Goal: Task Accomplishment & Management: Use online tool/utility

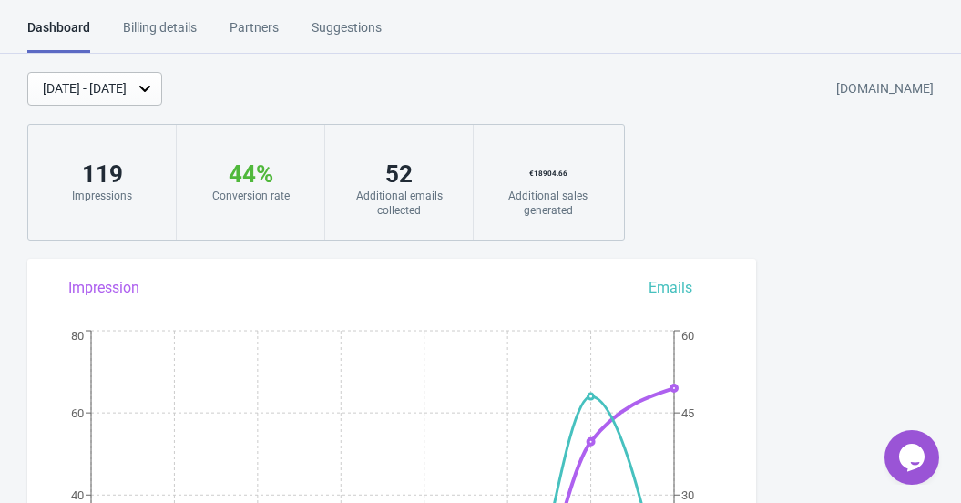
click at [172, 27] on div "Billing details" at bounding box center [160, 34] width 74 height 32
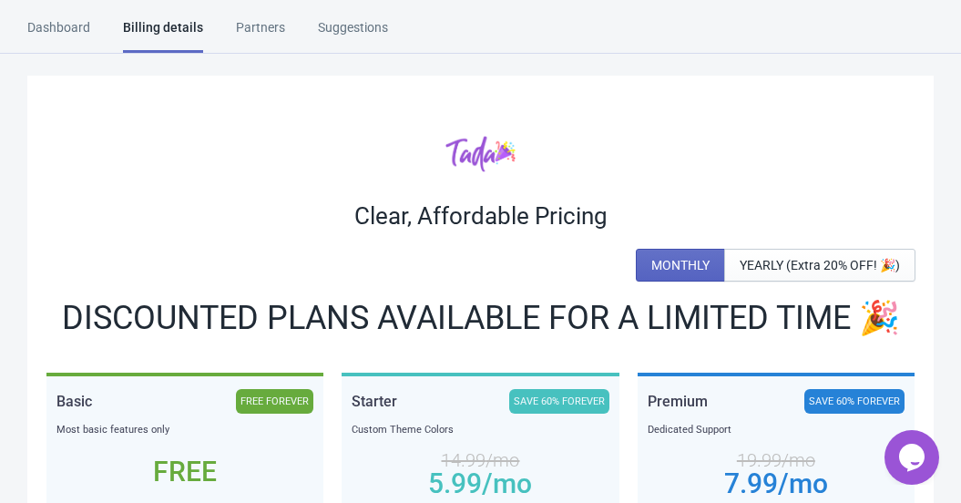
click at [33, 20] on div "Dashboard" at bounding box center [58, 34] width 63 height 32
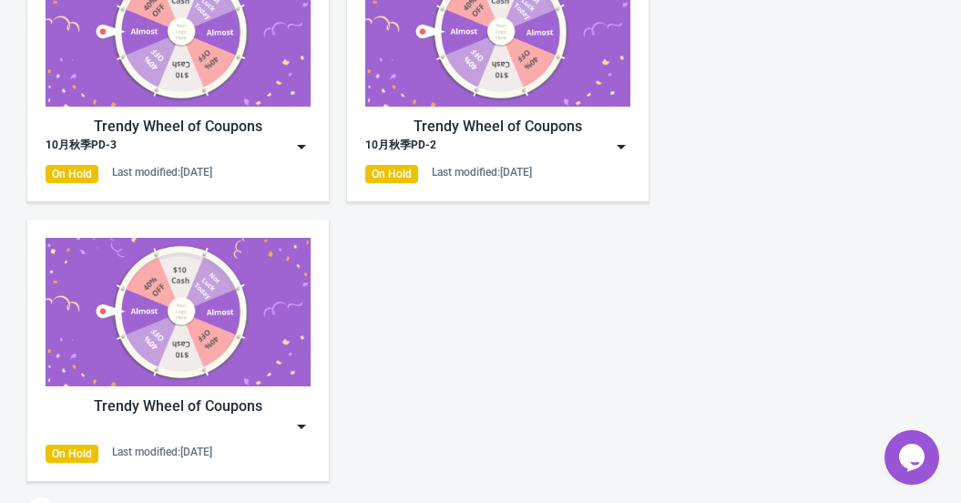
scroll to position [911, 0]
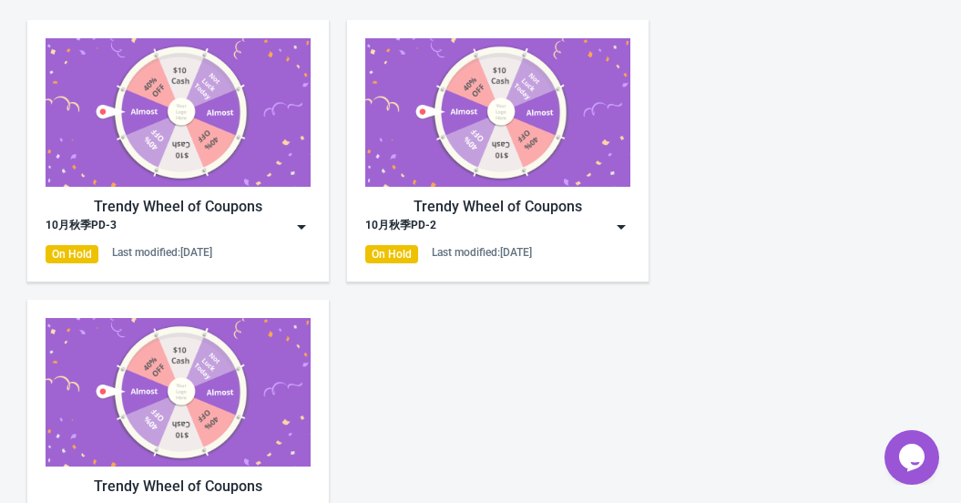
click at [179, 98] on img at bounding box center [178, 112] width 265 height 149
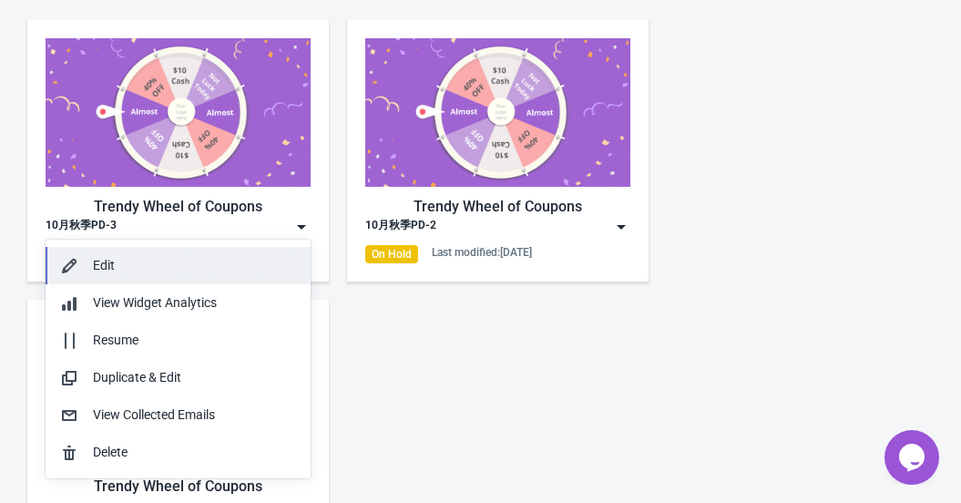
click at [138, 264] on div "Edit" at bounding box center [194, 265] width 203 height 19
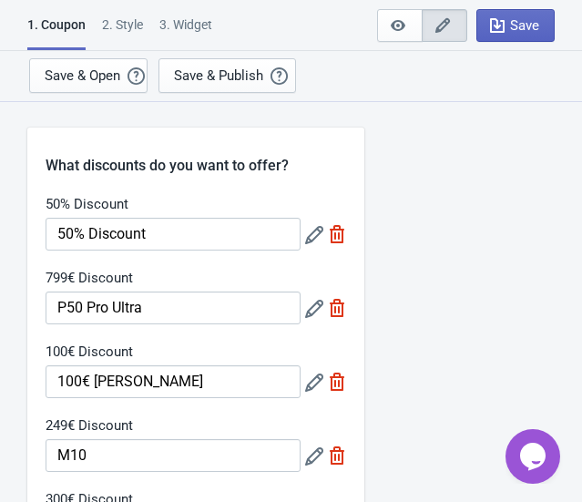
click at [307, 308] on icon at bounding box center [314, 309] width 18 height 18
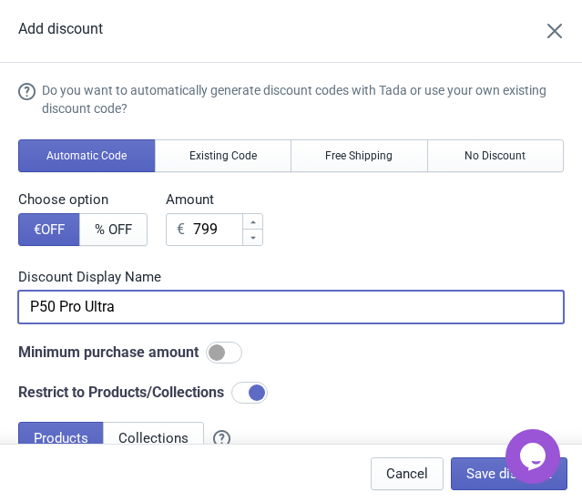
drag, startPoint x: 67, startPoint y: 304, endPoint x: -26, endPoint y: 300, distance: 93.0
click at [0, 300] on html "1. Coupon 2 . Style 3. Widget 1. Coupon 2 . Style 3. Widget Save and Exit Previ…" at bounding box center [291, 251] width 582 height 502
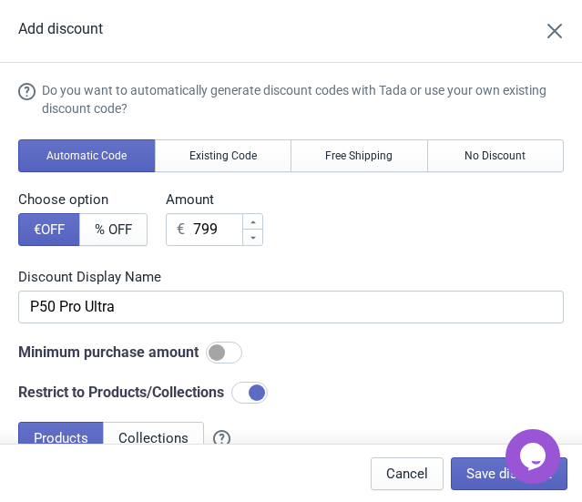
scroll to position [165, 0]
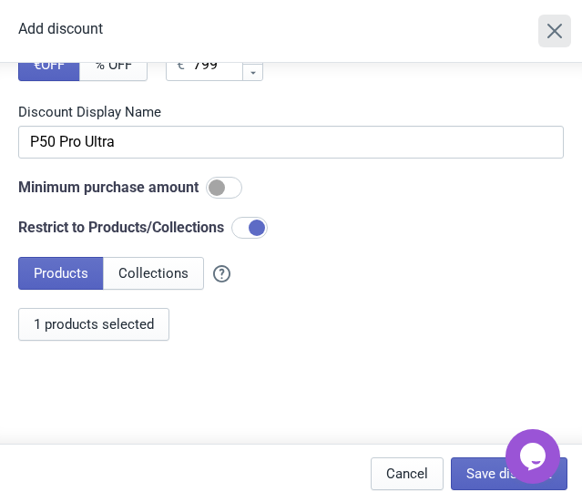
click at [564, 33] on icon "Close" at bounding box center [555, 31] width 18 height 18
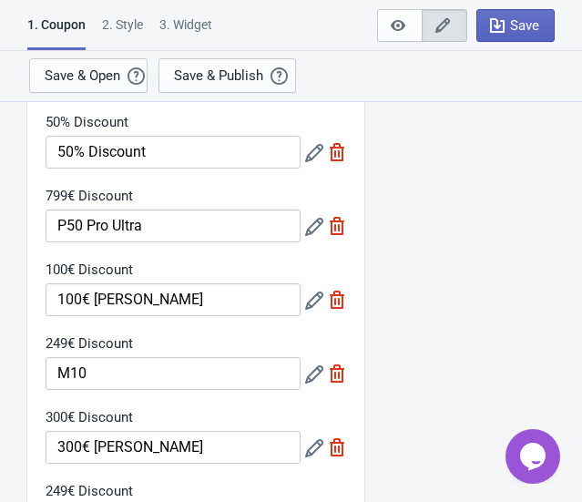
scroll to position [82, 0]
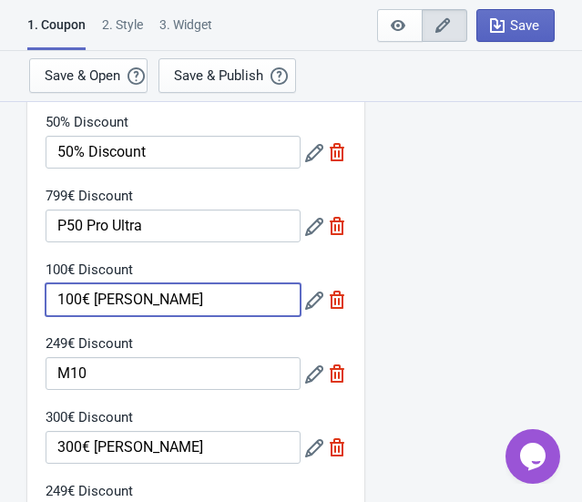
click at [155, 299] on input "100€ [PERSON_NAME]" at bounding box center [173, 299] width 255 height 33
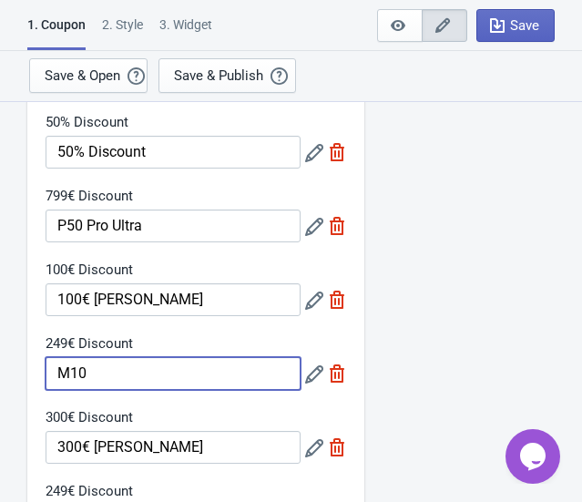
click at [102, 357] on input "M10" at bounding box center [173, 373] width 255 height 33
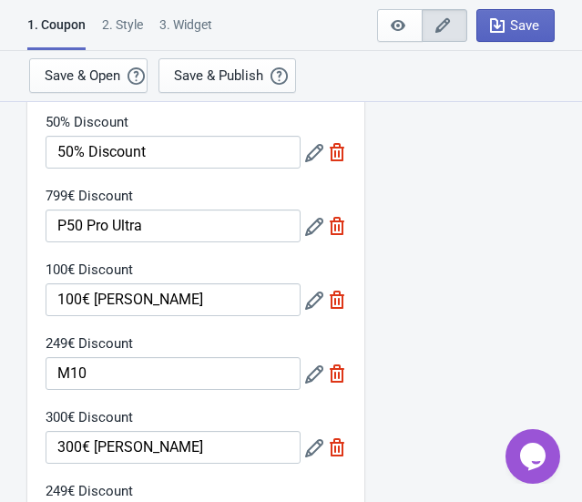
click at [318, 297] on icon at bounding box center [314, 301] width 18 height 18
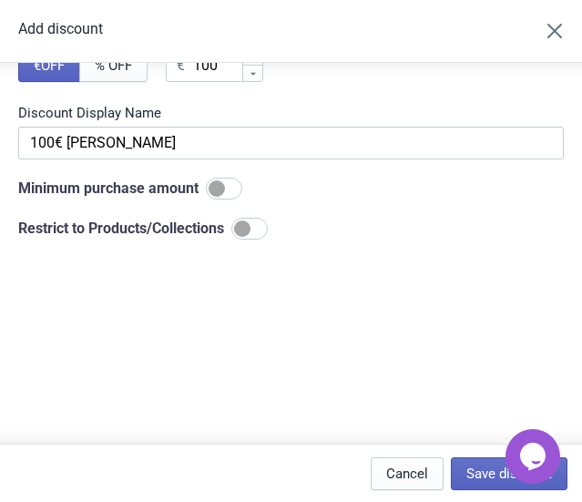
scroll to position [165, 0]
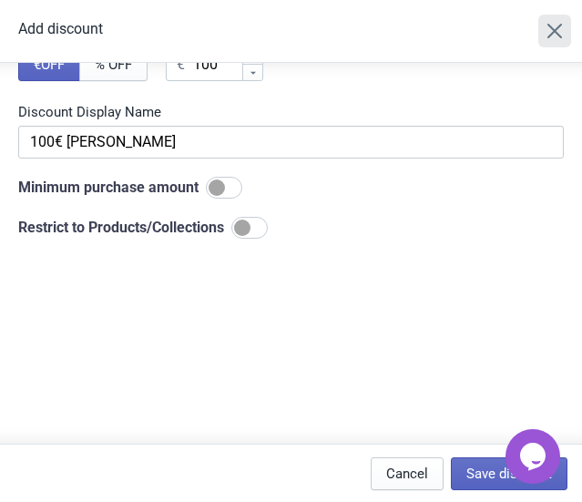
click at [562, 32] on icon "Close" at bounding box center [555, 31] width 15 height 15
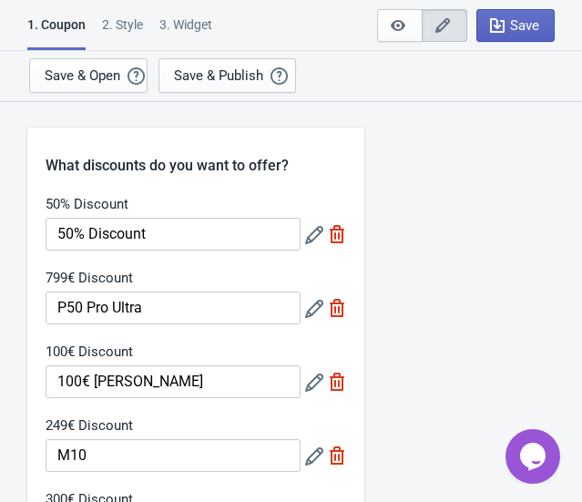
scroll to position [82, 0]
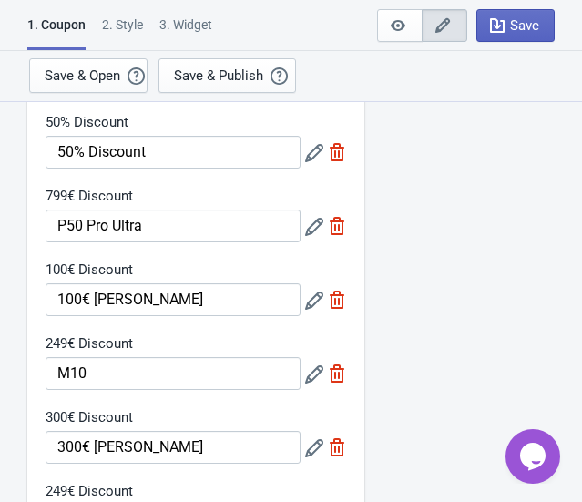
click at [313, 378] on icon at bounding box center [314, 374] width 18 height 18
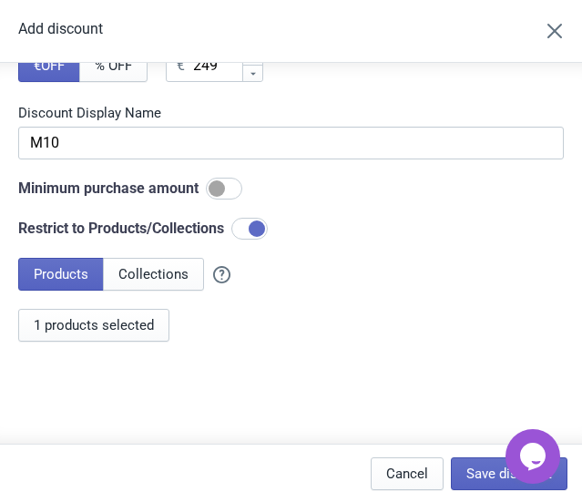
scroll to position [165, 0]
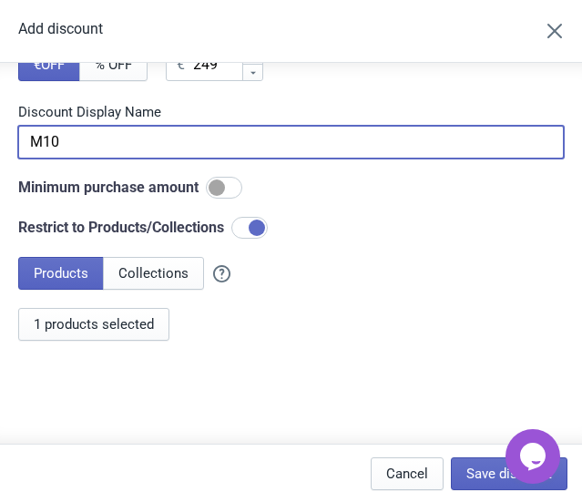
drag, startPoint x: 59, startPoint y: 140, endPoint x: -25, endPoint y: 136, distance: 83.9
click at [0, 136] on html "1. Coupon 2 . Style 3. Widget 1. Coupon 2 . Style 3. Widget Save and Exit Previ…" at bounding box center [291, 251] width 582 height 502
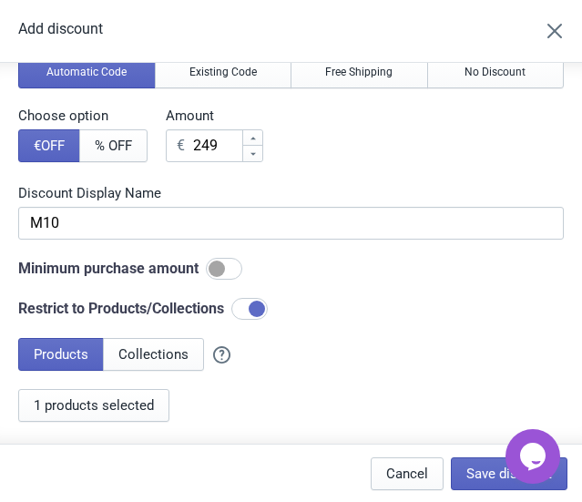
scroll to position [0, 0]
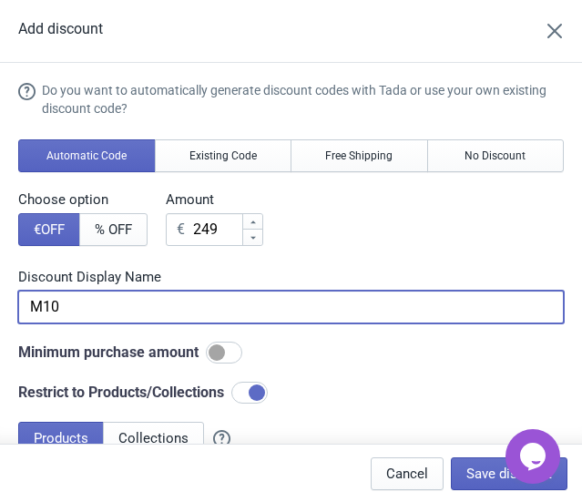
click at [118, 305] on input "M10" at bounding box center [291, 307] width 546 height 33
drag, startPoint x: 36, startPoint y: 301, endPoint x: -28, endPoint y: 294, distance: 65.0
click at [0, 294] on html "1. Coupon 2 . Style 3. Widget 1. Coupon 2 . Style 3. Widget Save and Exit Previ…" at bounding box center [291, 251] width 582 height 502
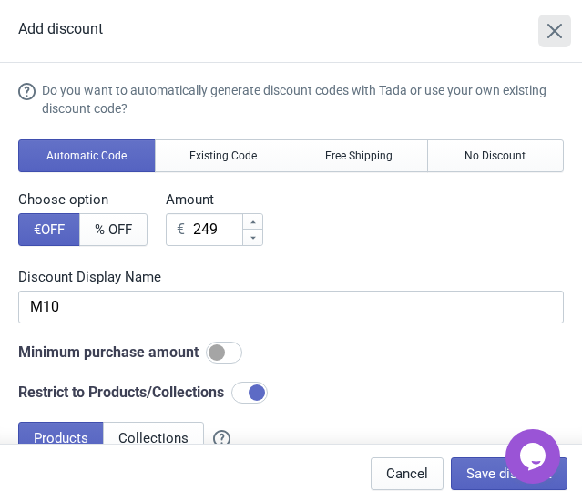
click at [564, 28] on icon "Close" at bounding box center [555, 31] width 18 height 18
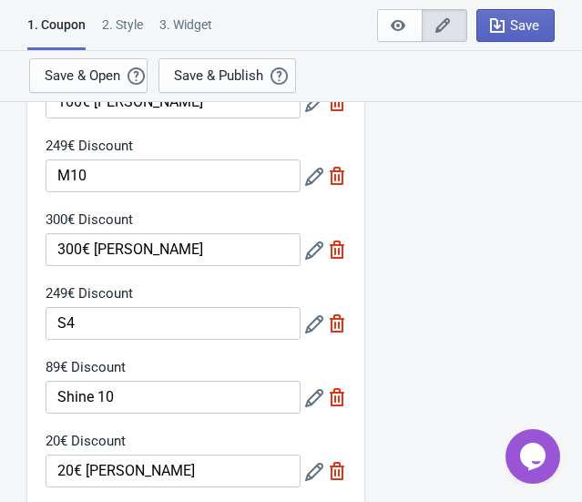
scroll to position [331, 0]
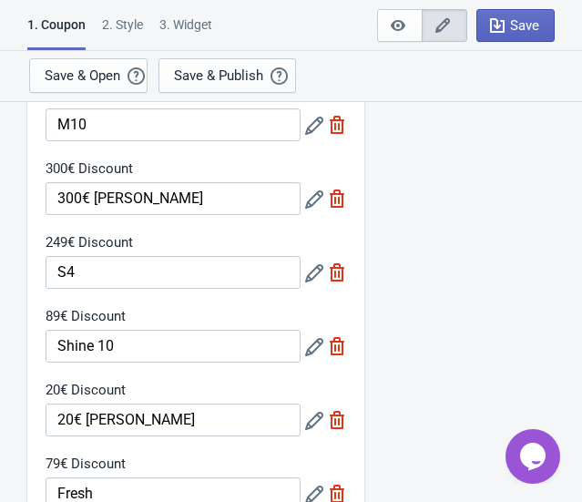
click at [312, 198] on icon at bounding box center [314, 199] width 18 height 18
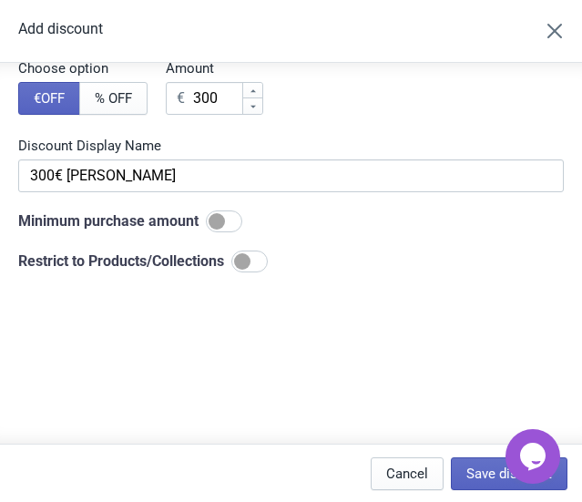
scroll to position [165, 0]
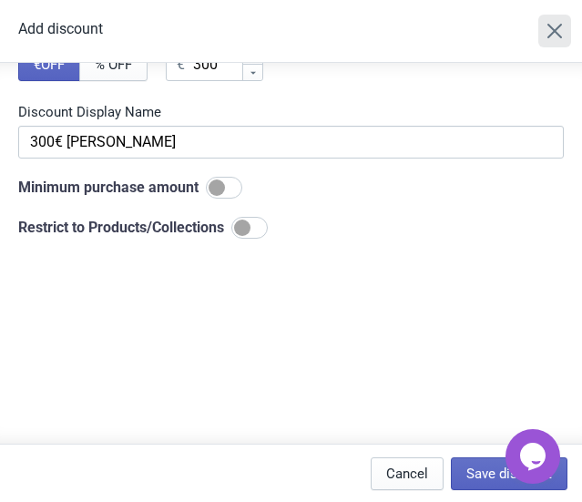
click at [560, 30] on icon "Close" at bounding box center [555, 31] width 18 height 18
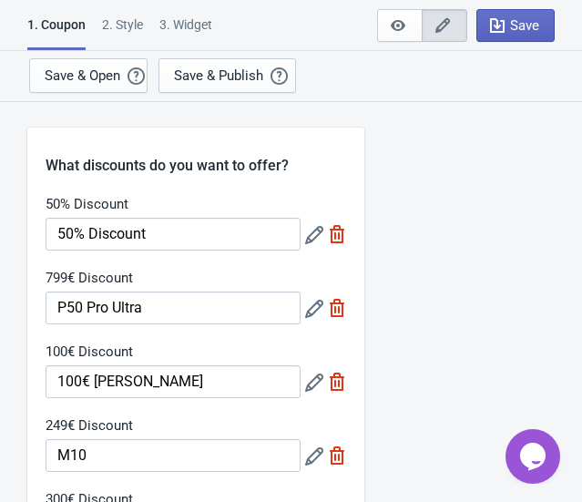
scroll to position [331, 0]
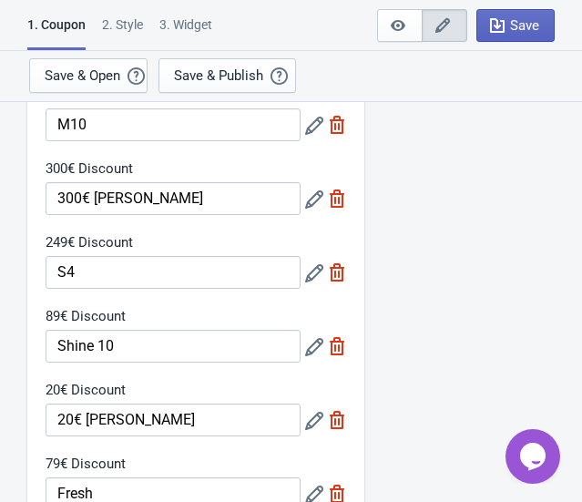
click at [314, 267] on icon at bounding box center [314, 273] width 18 height 18
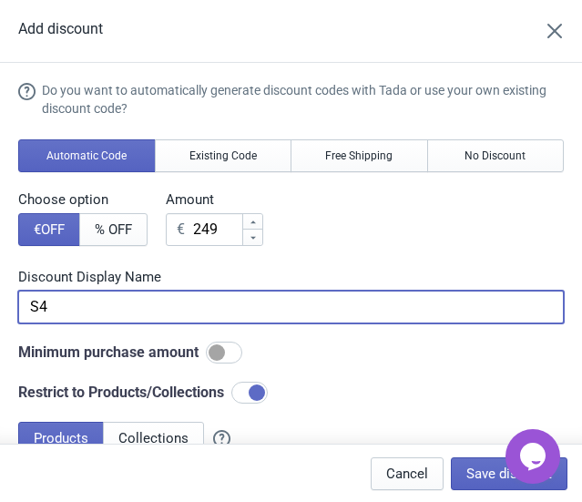
drag, startPoint x: 64, startPoint y: 305, endPoint x: 0, endPoint y: 298, distance: 64.2
click at [1, 298] on section "Do you want to automatically generate discount codes with Tada or use your own …" at bounding box center [291, 345] width 582 height 564
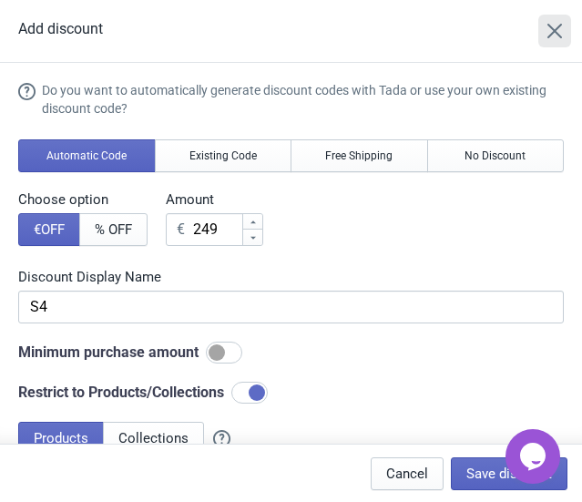
click at [564, 31] on icon "Close" at bounding box center [555, 31] width 18 height 18
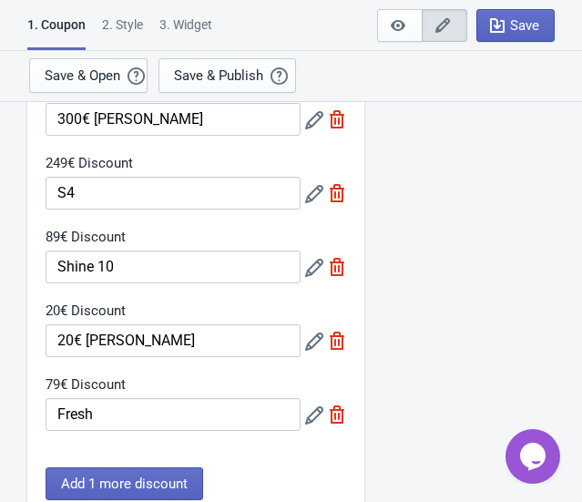
scroll to position [414, 0]
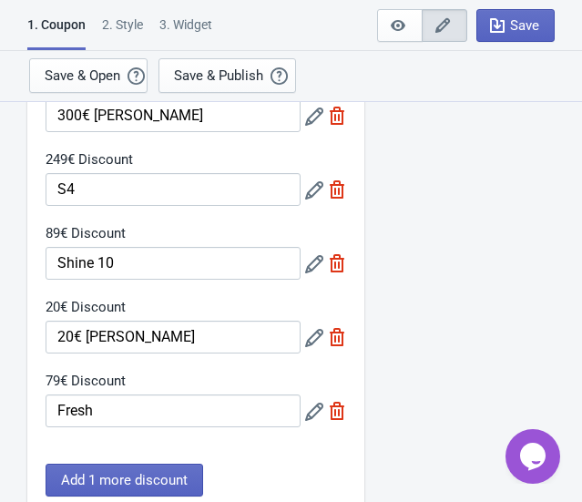
click at [310, 268] on icon at bounding box center [314, 264] width 18 height 18
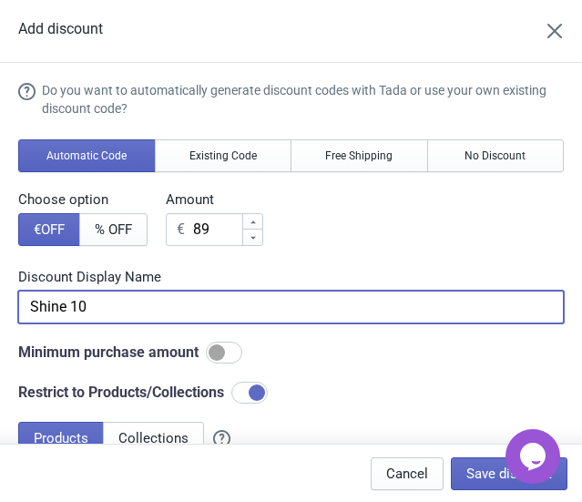
drag, startPoint x: 99, startPoint y: 308, endPoint x: -49, endPoint y: 294, distance: 149.1
click at [0, 294] on html "1. Coupon 2 . Style 3. Widget 1. Coupon 2 . Style 3. Widget Save and Exit Previ…" at bounding box center [291, 251] width 582 height 502
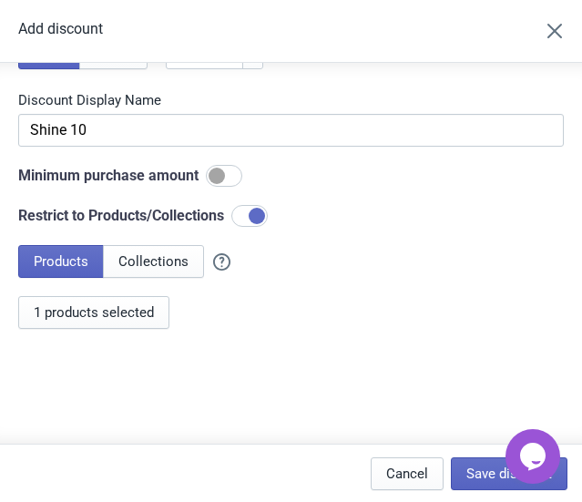
scroll to position [182, 0]
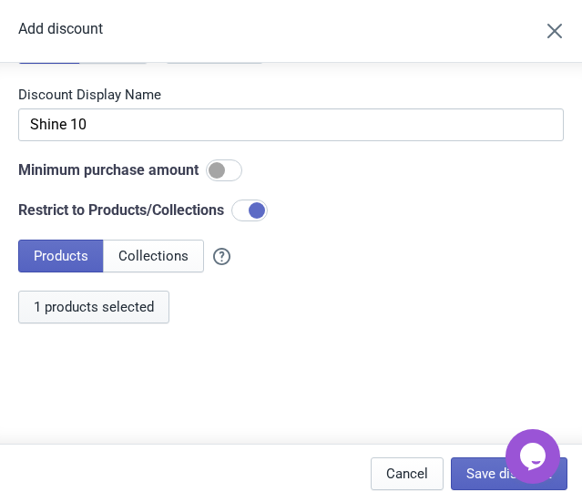
click at [88, 308] on span "1 products selected" at bounding box center [94, 307] width 120 height 15
click at [562, 30] on icon "Close" at bounding box center [555, 31] width 15 height 15
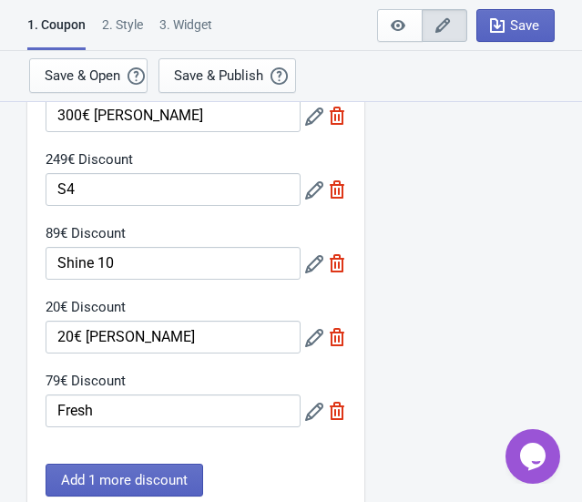
click at [311, 339] on icon at bounding box center [314, 338] width 18 height 18
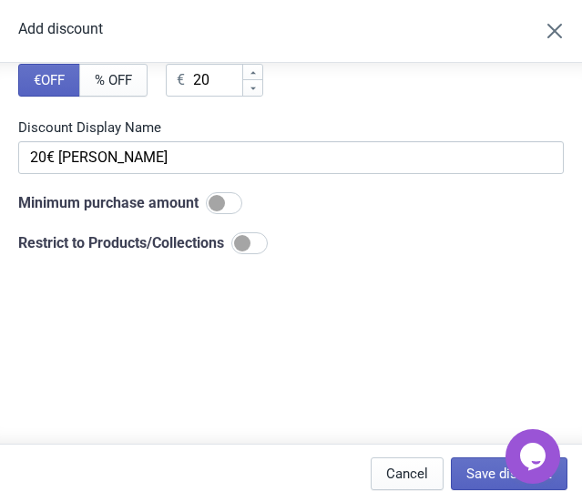
scroll to position [182, 0]
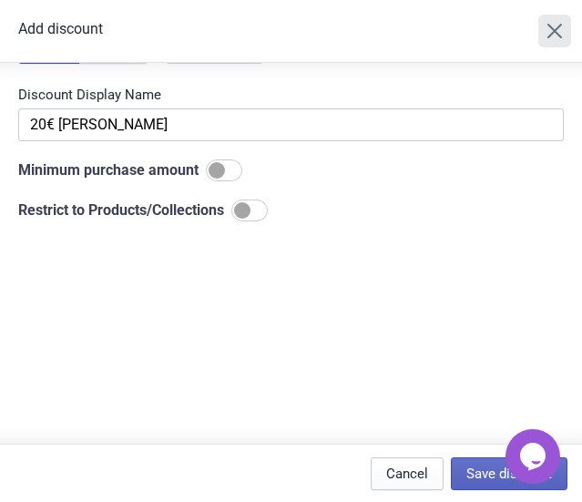
drag, startPoint x: 559, startPoint y: 31, endPoint x: 528, endPoint y: 40, distance: 32.3
click at [560, 31] on icon "Close" at bounding box center [555, 31] width 18 height 18
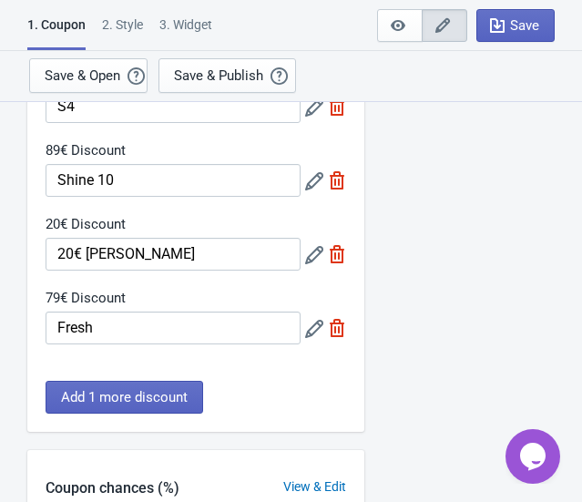
scroll to position [497, 0]
click at [311, 326] on icon at bounding box center [314, 329] width 18 height 18
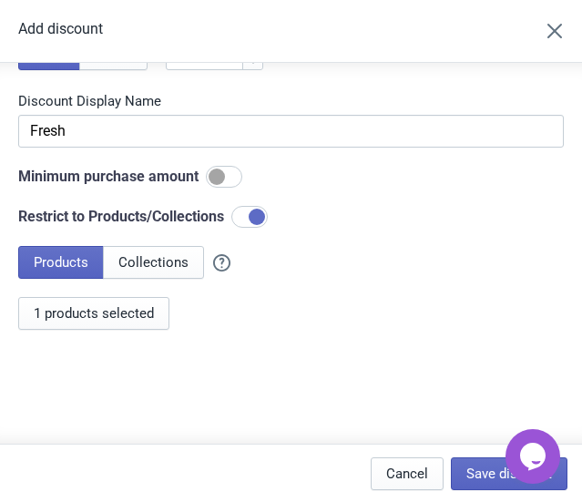
scroll to position [182, 0]
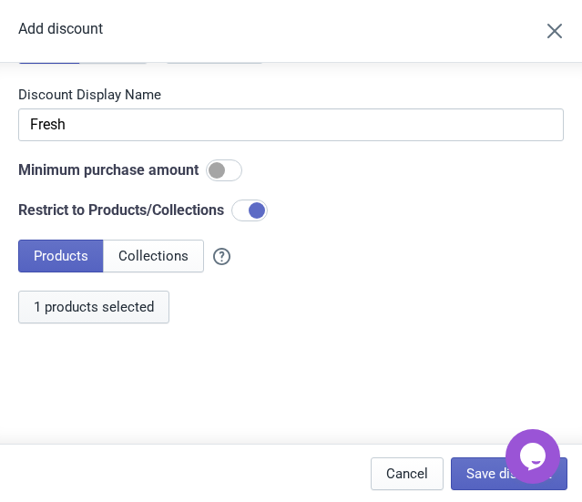
click at [105, 306] on span "1 products selected" at bounding box center [94, 307] width 120 height 15
click at [130, 300] on span "1 products selected" at bounding box center [94, 307] width 120 height 15
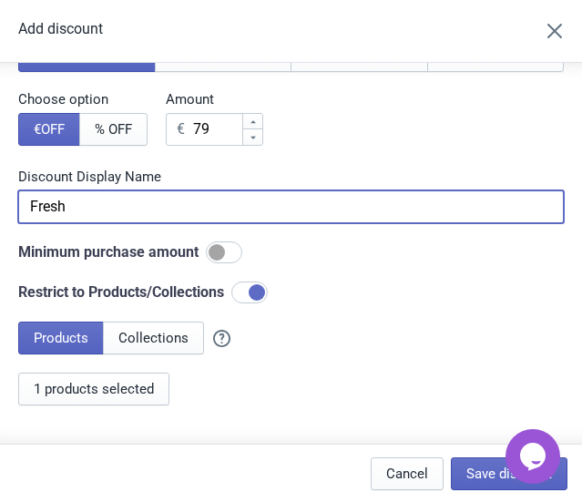
drag, startPoint x: -9, startPoint y: 206, endPoint x: -68, endPoint y: 201, distance: 59.4
click at [0, 201] on html "1. Coupon 2 . Style 3. Widget 1. Coupon 2 . Style 3. Widget Save and Exit Previ…" at bounding box center [291, 251] width 582 height 502
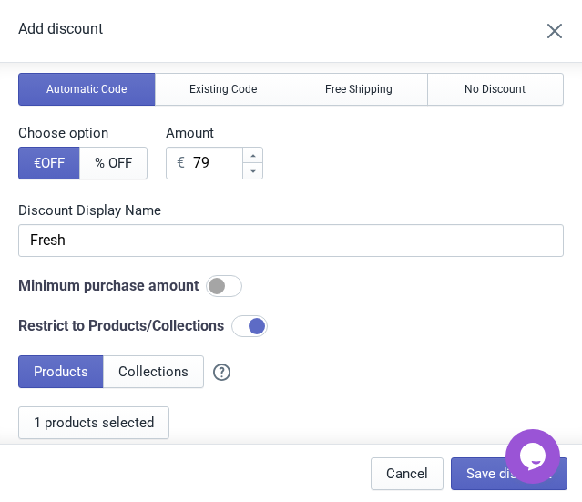
scroll to position [182, 0]
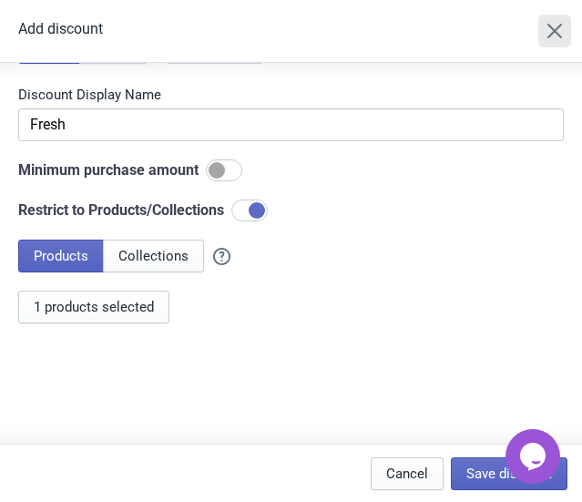
click at [570, 23] on button "Close" at bounding box center [554, 31] width 33 height 33
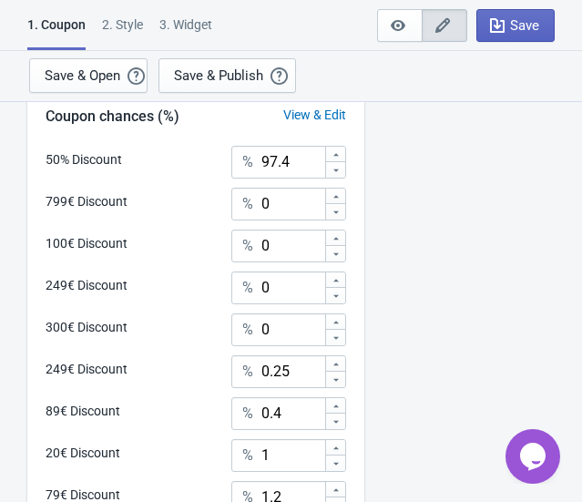
scroll to position [1048, 0]
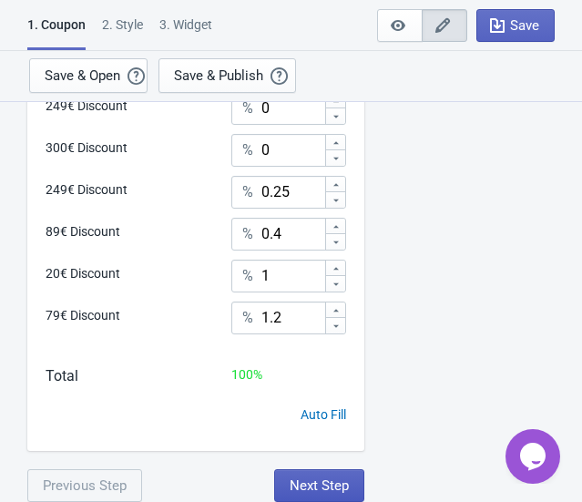
click at [348, 493] on button "Next Step" at bounding box center [319, 485] width 90 height 33
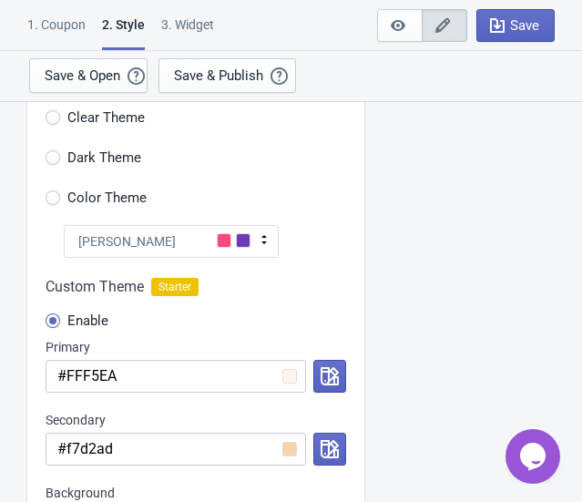
scroll to position [82, 0]
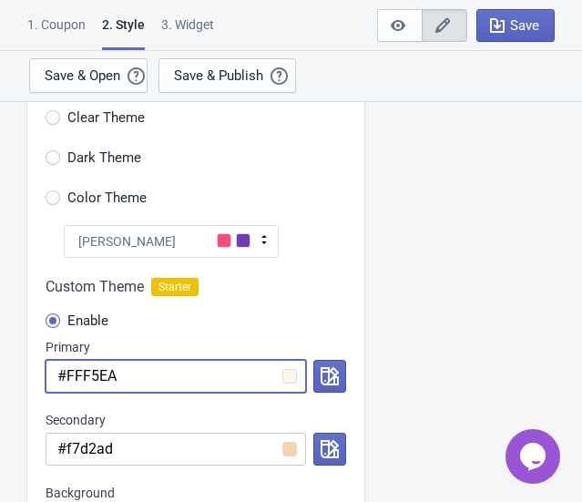
drag, startPoint x: 134, startPoint y: 381, endPoint x: 40, endPoint y: 386, distance: 94.0
click at [62, 387] on input "#FFF5EA" at bounding box center [176, 376] width 261 height 33
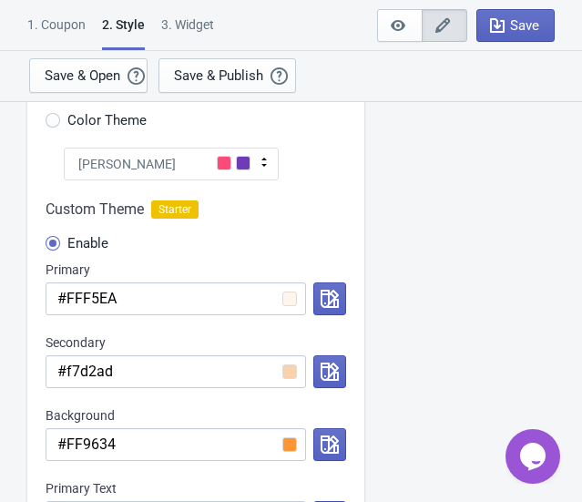
scroll to position [165, 0]
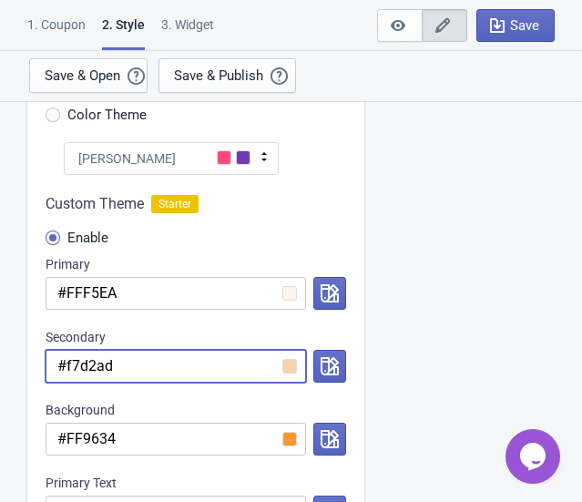
drag, startPoint x: 118, startPoint y: 362, endPoint x: 10, endPoint y: 364, distance: 107.5
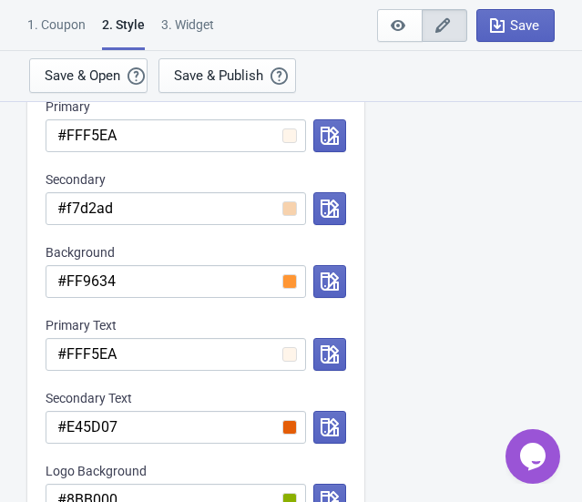
scroll to position [331, 0]
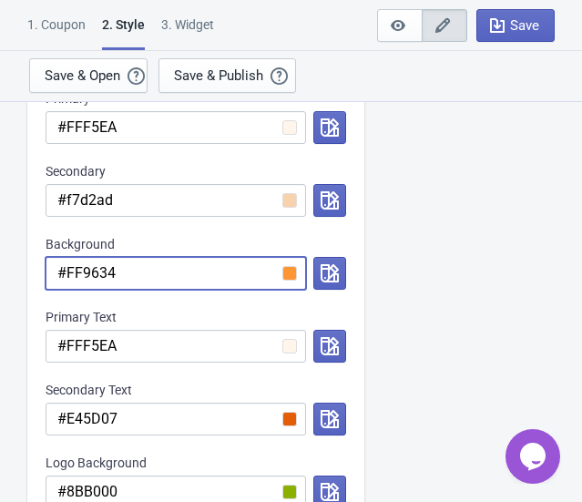
drag, startPoint x: 164, startPoint y: 282, endPoint x: -97, endPoint y: 275, distance: 261.5
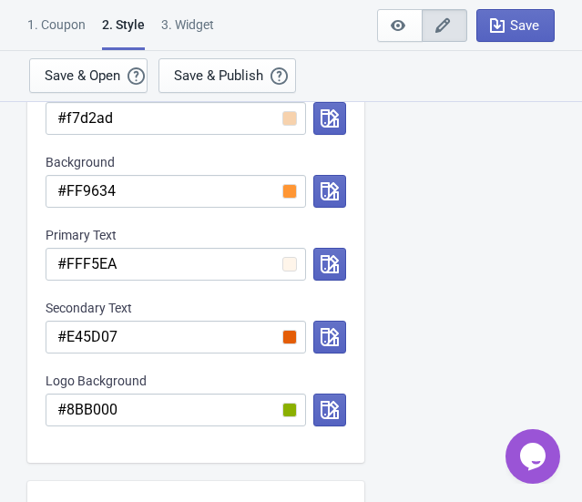
scroll to position [414, 0]
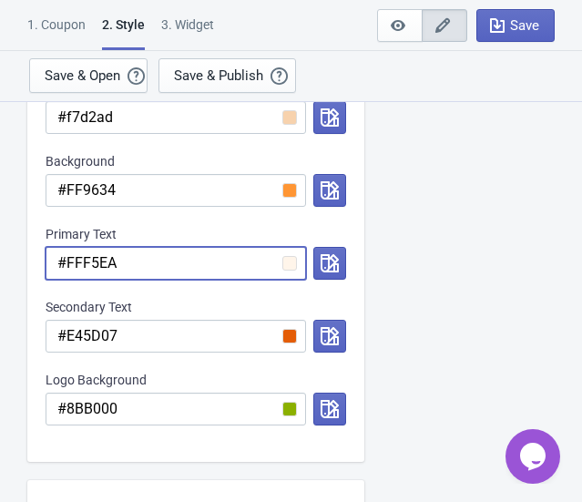
drag, startPoint x: 148, startPoint y: 261, endPoint x: -39, endPoint y: 261, distance: 186.8
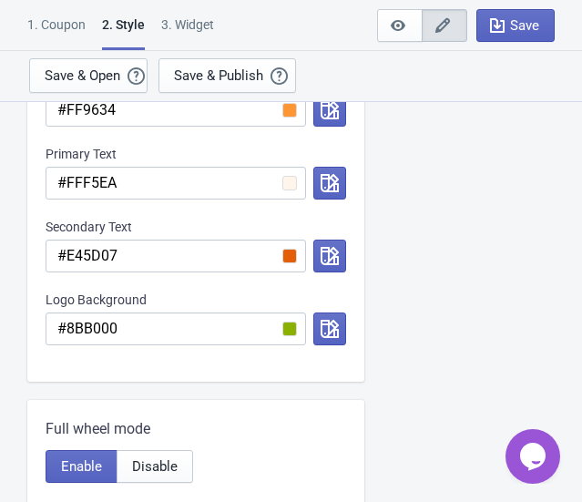
scroll to position [497, 0]
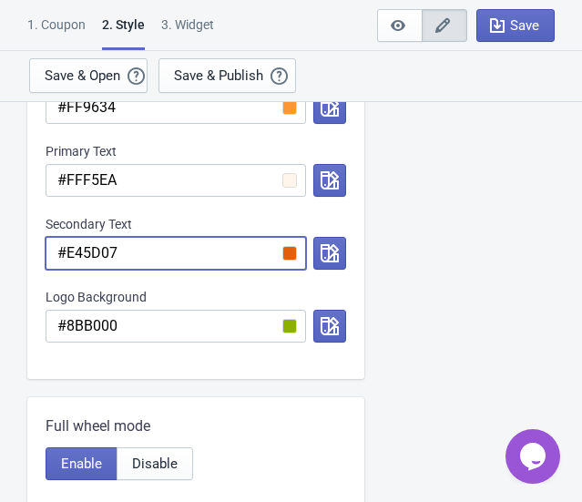
drag, startPoint x: 145, startPoint y: 258, endPoint x: -74, endPoint y: 241, distance: 219.3
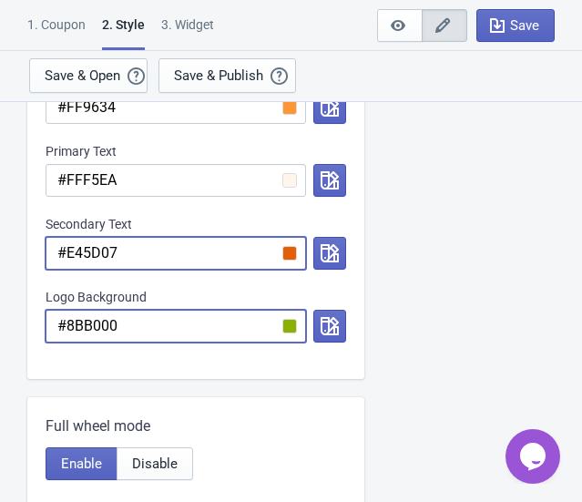
drag, startPoint x: -36, startPoint y: 327, endPoint x: -104, endPoint y: 322, distance: 67.6
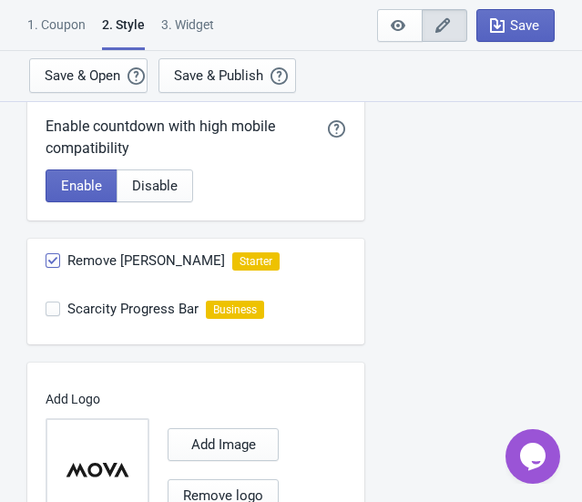
scroll to position [1111, 0]
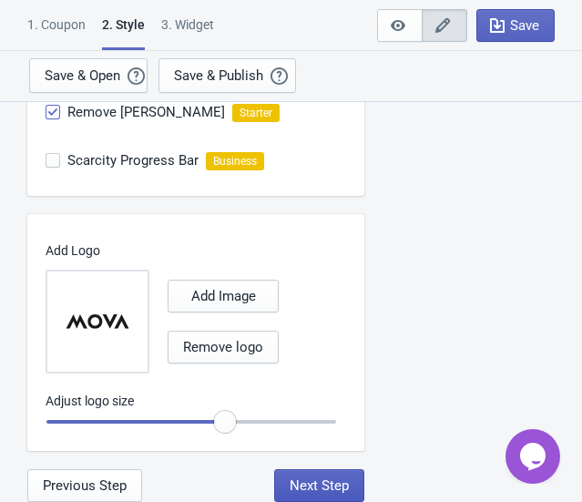
click at [319, 479] on span "Next Step" at bounding box center [319, 485] width 59 height 15
select select "specificPages"
select select "once"
select select "1"
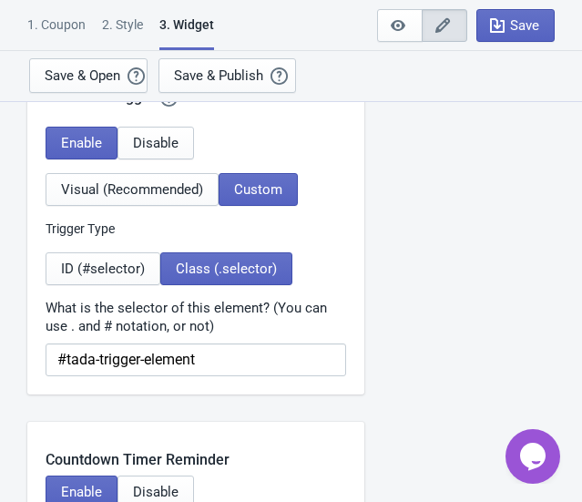
scroll to position [1739, 0]
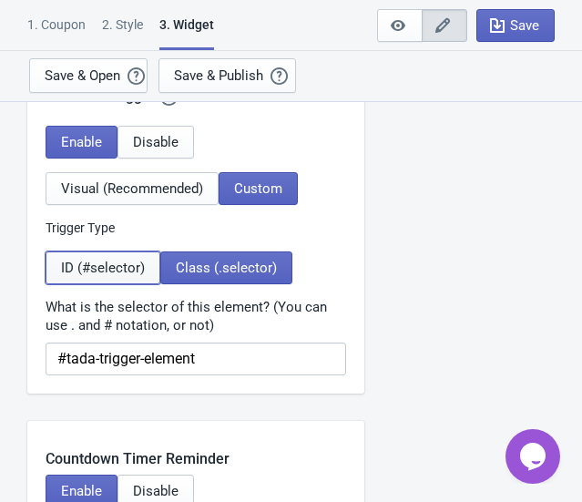
click at [103, 275] on button "ID (#selector)" at bounding box center [103, 267] width 115 height 33
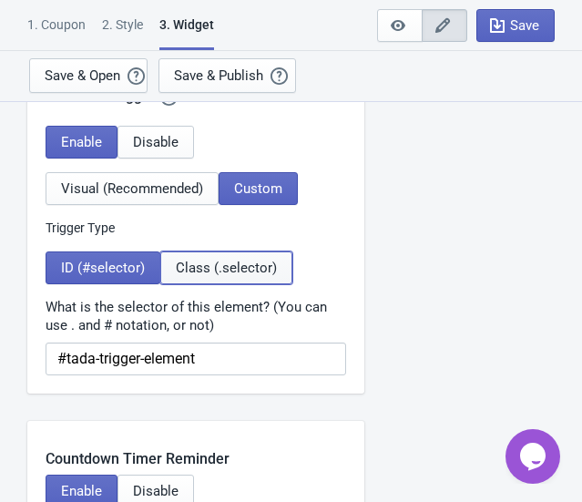
click at [220, 266] on span "Class (.selector)" at bounding box center [226, 268] width 101 height 15
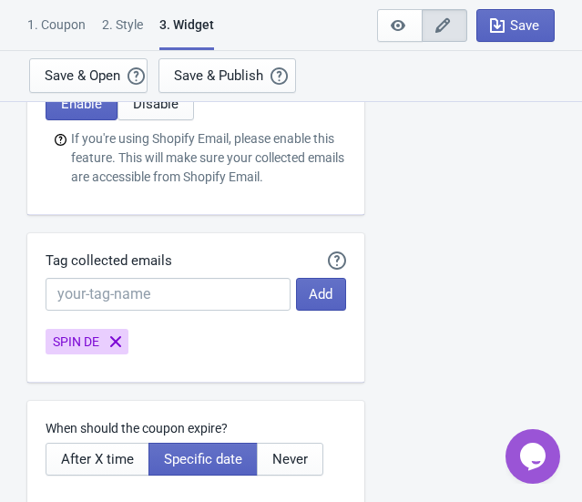
scroll to position [4555, 0]
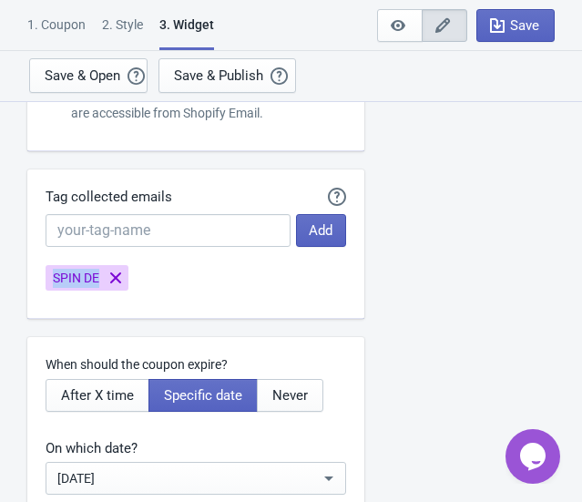
drag, startPoint x: 38, startPoint y: 290, endPoint x: 88, endPoint y: 295, distance: 50.4
click at [88, 295] on div "Automatically Tag your Tada emails when syncing with Mailchimp, Klaviyo or Shop…" at bounding box center [195, 243] width 337 height 149
copy span "SPIN DE"
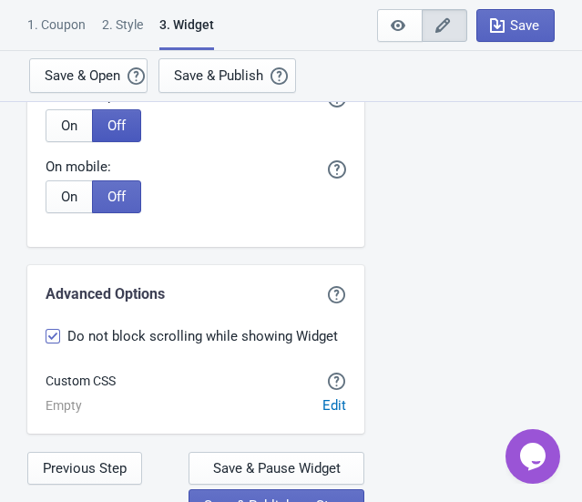
scroll to position [5289, 0]
